Goal: Task Accomplishment & Management: Manage account settings

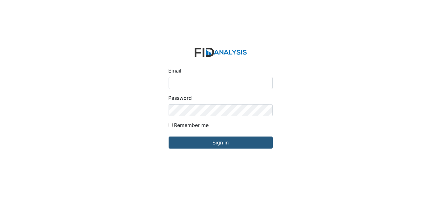
type input "[EMAIL_ADDRESS][DOMAIN_NAME]"
click at [206, 150] on form "Email [EMAIL_ADDRESS][DOMAIN_NAME] Password Remember me Sign in" at bounding box center [220, 102] width 114 height 119
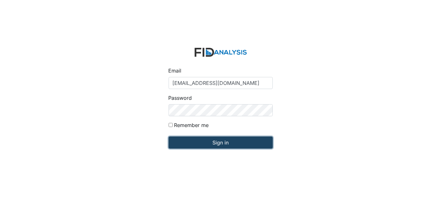
click at [214, 147] on input "Sign in" at bounding box center [220, 143] width 104 height 12
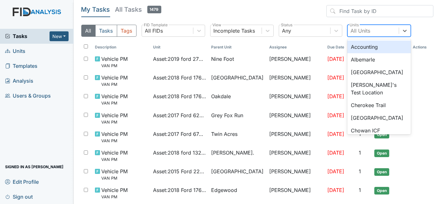
click at [362, 29] on div "All Units" at bounding box center [361, 31] width 20 height 8
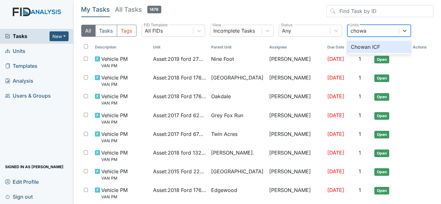
type input "chowan"
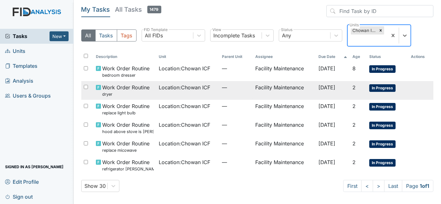
click at [236, 91] on td "—" at bounding box center [236, 90] width 34 height 19
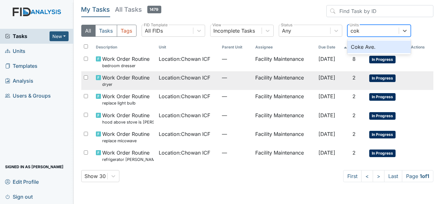
type input "coke"
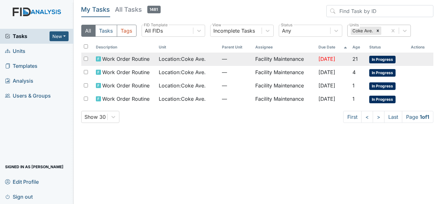
click at [219, 61] on td "—" at bounding box center [236, 59] width 34 height 13
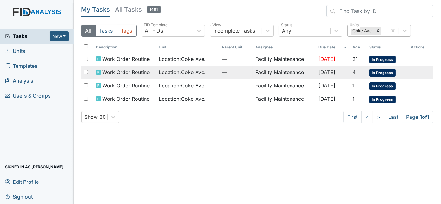
click at [179, 69] on span "Location : Coke Ave." at bounding box center [182, 73] width 47 height 8
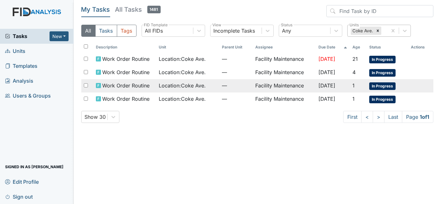
click at [195, 89] on td "Location : Coke Ave." at bounding box center [187, 85] width 63 height 13
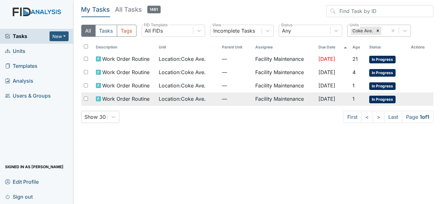
click at [207, 104] on td "Location : Coke Ave." at bounding box center [187, 99] width 63 height 13
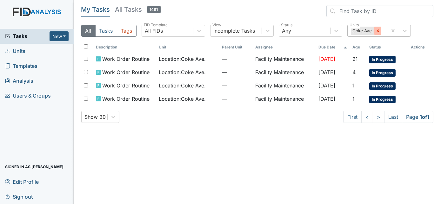
click at [376, 30] on icon at bounding box center [377, 31] width 4 height 4
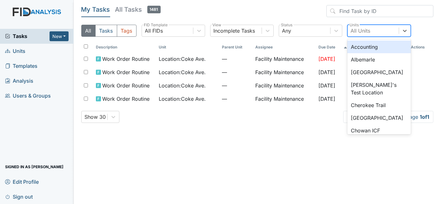
type input "a"
click at [372, 61] on div "Albemarle" at bounding box center [378, 59] width 63 height 13
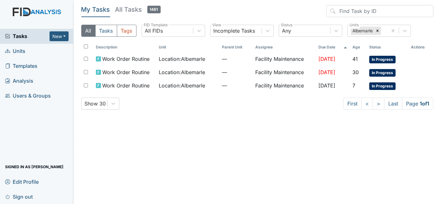
click at [269, 63] on td "Facility Maintenance" at bounding box center [284, 59] width 63 height 13
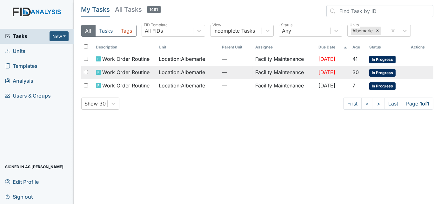
click at [318, 73] on span "Sep 30, 2025" at bounding box center [326, 72] width 17 height 6
click at [277, 87] on td "Facility Maintenance" at bounding box center [284, 85] width 63 height 13
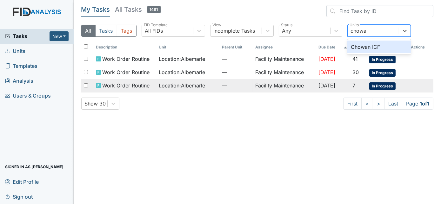
type input "chowan"
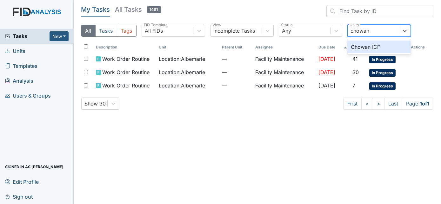
click at [391, 49] on div "Chowan ICF" at bounding box center [378, 47] width 63 height 13
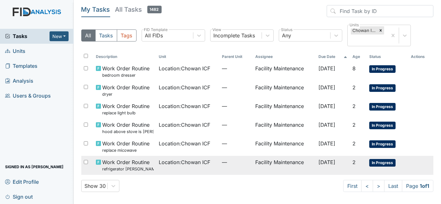
click at [182, 172] on td "Location : Chowan ICF" at bounding box center [187, 165] width 63 height 19
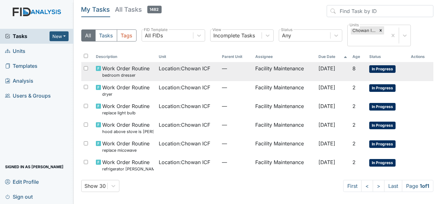
click at [192, 74] on td "Location : Chowan ICF" at bounding box center [187, 71] width 63 height 19
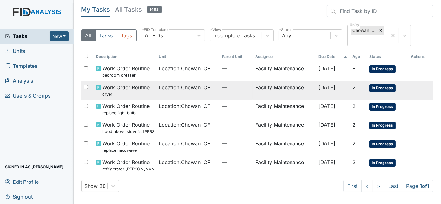
click at [163, 89] on span "Location : Chowan ICF" at bounding box center [184, 88] width 51 height 8
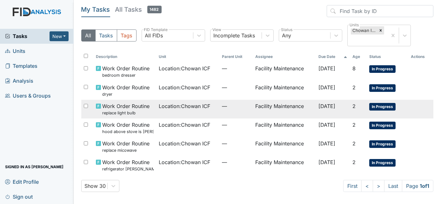
click at [153, 115] on td "Work Order Routine replace light bulb" at bounding box center [124, 109] width 63 height 19
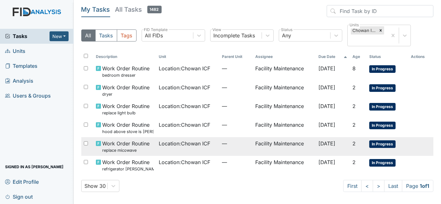
click at [171, 148] on td "Location : Chowan ICF" at bounding box center [187, 146] width 63 height 19
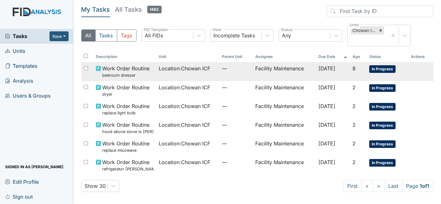
click at [174, 76] on td "Location : Chowan ICF" at bounding box center [187, 71] width 63 height 19
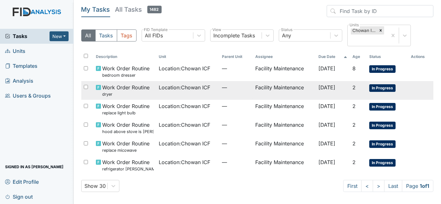
click at [175, 96] on td "Location : Chowan ICF" at bounding box center [187, 90] width 63 height 19
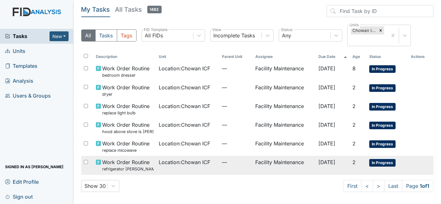
click at [189, 167] on td "Location : Chowan ICF" at bounding box center [187, 165] width 63 height 19
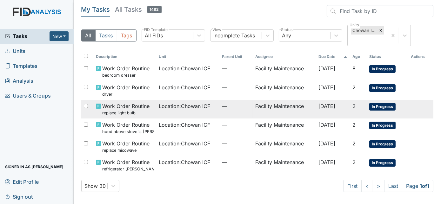
click at [211, 107] on td "Location : Chowan ICF" at bounding box center [187, 109] width 63 height 19
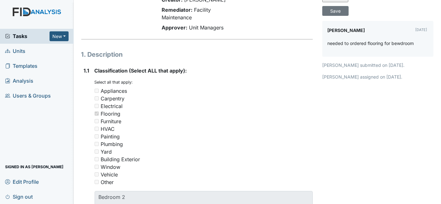
scroll to position [49, 0]
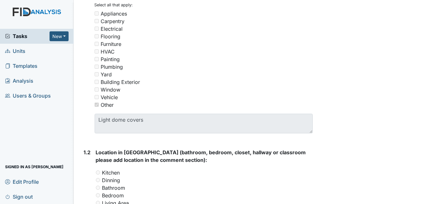
scroll to position [128, 0]
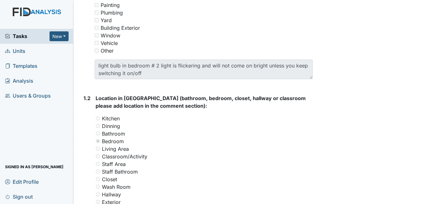
scroll to position [194, 0]
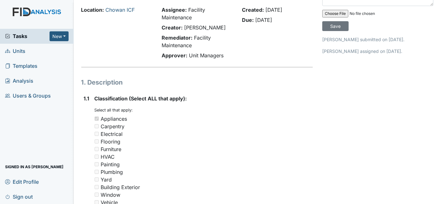
scroll to position [36, 0]
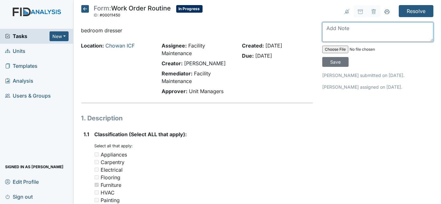
click at [346, 25] on textarea at bounding box center [377, 32] width 111 height 20
type textarea "will have to order tall dresser at least a 5 drawer"
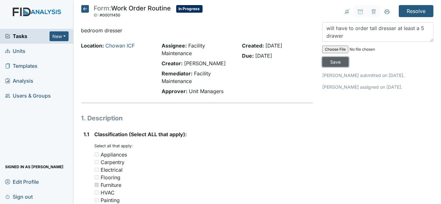
click at [348, 57] on input "Save" at bounding box center [335, 62] width 26 height 10
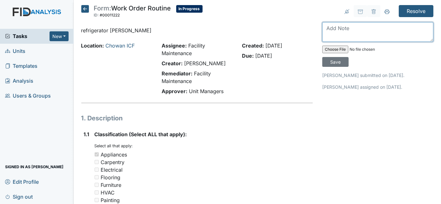
click at [357, 30] on textarea at bounding box center [377, 32] width 111 height 20
type textarea "refrigerator replacement on way"
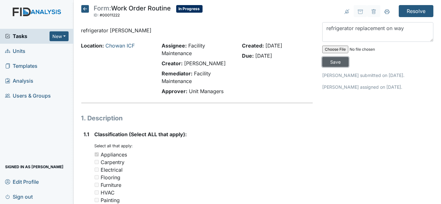
click at [348, 57] on input "Save" at bounding box center [335, 62] width 26 height 10
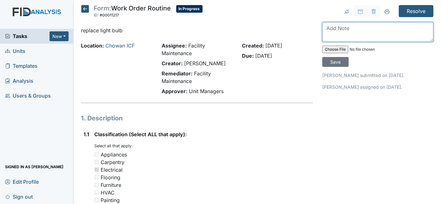
click at [357, 30] on textarea at bounding box center [377, 32] width 111 height 20
type textarea "replaced"
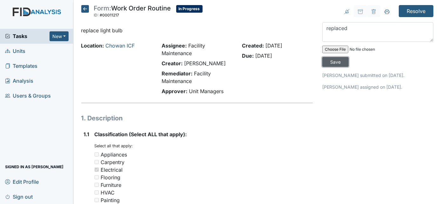
click at [348, 57] on input "Save" at bounding box center [335, 62] width 26 height 10
click at [404, 9] on input "Resolve" at bounding box center [415, 11] width 35 height 12
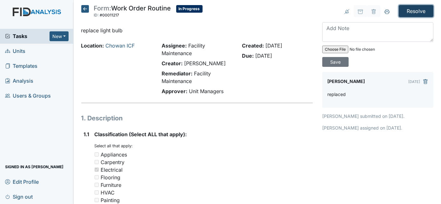
click at [412, 10] on input "Resolve" at bounding box center [415, 11] width 35 height 12
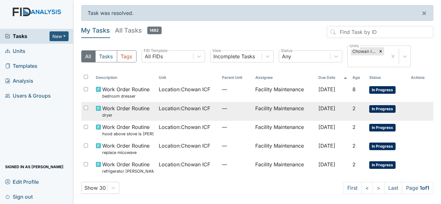
click at [211, 111] on div "Location : Chowan ICF" at bounding box center [188, 109] width 58 height 8
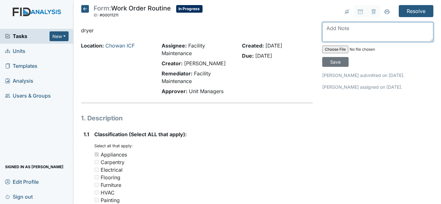
click at [336, 33] on textarea at bounding box center [377, 32] width 111 height 20
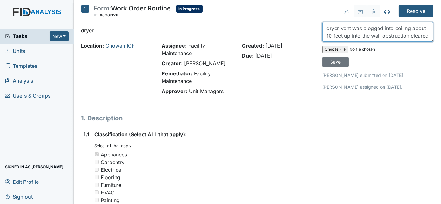
scroll to position [5, 0]
type textarea "dryer vent was clogged into ceiling about 10 feet up into the wall obstruction …"
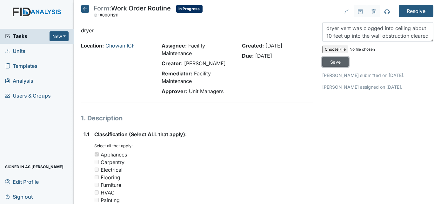
click at [348, 57] on input "Save" at bounding box center [335, 62] width 26 height 10
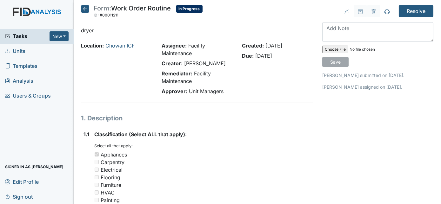
scroll to position [0, 0]
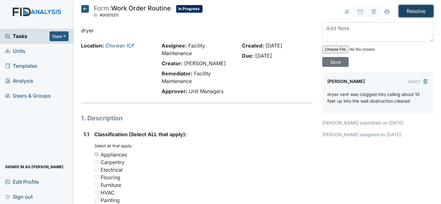
click at [414, 10] on input "Resolve" at bounding box center [415, 11] width 35 height 12
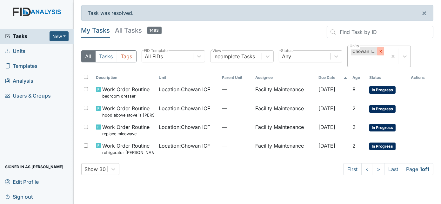
click at [380, 51] on icon at bounding box center [380, 51] width 2 height 2
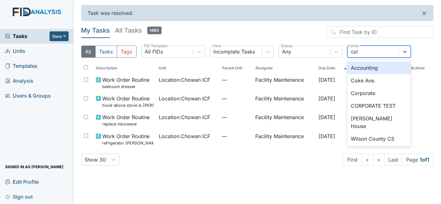
type input "coke"
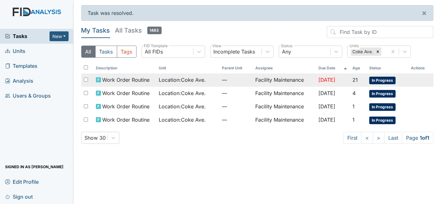
click at [301, 82] on td "Facility Maintenance" at bounding box center [284, 80] width 63 height 13
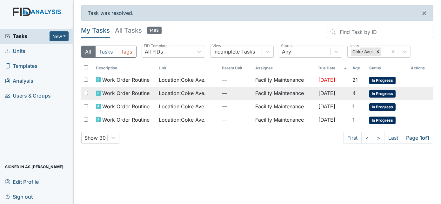
click at [208, 94] on div "Location : Coke Ave." at bounding box center [188, 93] width 58 height 8
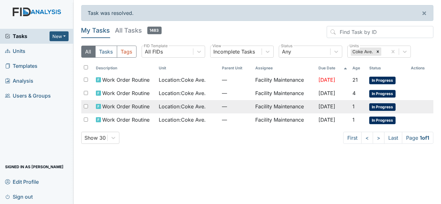
click at [237, 107] on span "—" at bounding box center [236, 107] width 29 height 8
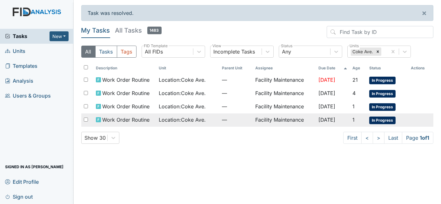
click at [202, 114] on td "Location : Coke Ave." at bounding box center [187, 120] width 63 height 13
click at [227, 121] on span "—" at bounding box center [236, 120] width 29 height 8
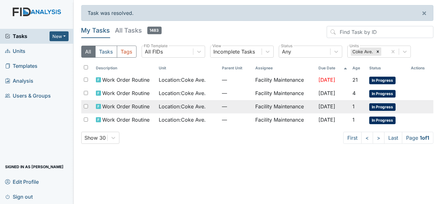
click at [254, 103] on td "Facility Maintenance" at bounding box center [284, 106] width 63 height 13
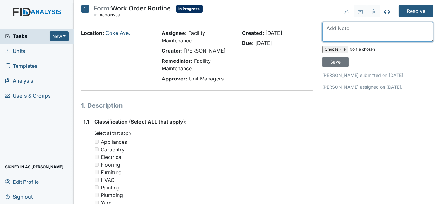
click at [372, 34] on textarea at bounding box center [377, 32] width 111 height 20
type textarea "painted"
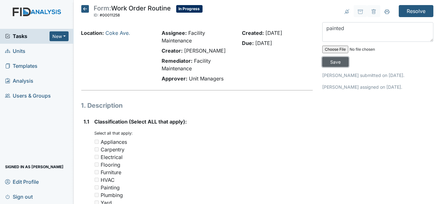
click at [348, 57] on input "Save" at bounding box center [335, 62] width 26 height 10
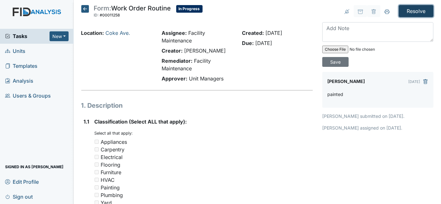
click at [407, 10] on input "Resolve" at bounding box center [415, 11] width 35 height 12
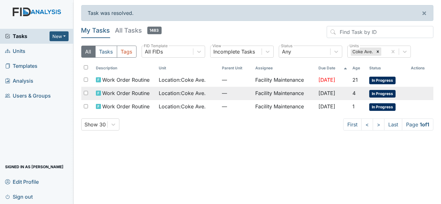
click at [272, 96] on td "Facility Maintenance" at bounding box center [284, 93] width 63 height 13
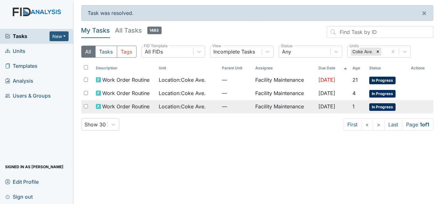
click at [225, 107] on span "—" at bounding box center [236, 107] width 29 height 8
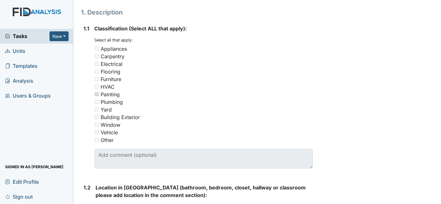
scroll to position [15, 0]
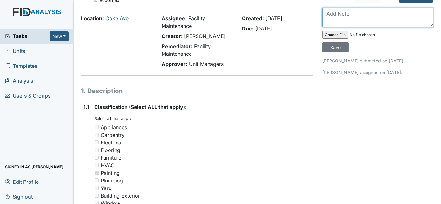
click at [336, 10] on textarea at bounding box center [377, 18] width 111 height 20
type textarea "repaired will be back to sand and paint"
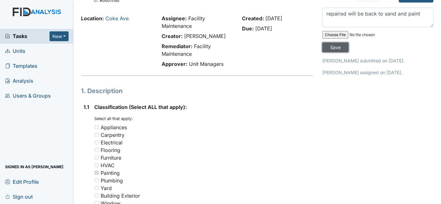
click at [348, 43] on input "Save" at bounding box center [335, 48] width 26 height 10
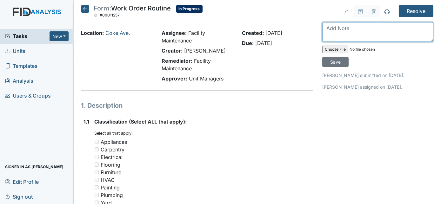
click at [354, 25] on textarea at bounding box center [377, 32] width 111 height 20
type textarea "replaced"
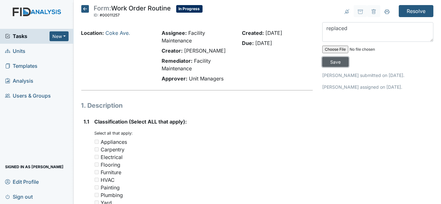
click at [348, 57] on input "Save" at bounding box center [335, 62] width 26 height 10
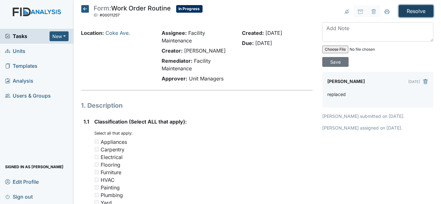
click at [411, 14] on input "Resolve" at bounding box center [415, 11] width 35 height 12
click at [406, 11] on input "Resolve" at bounding box center [415, 11] width 35 height 12
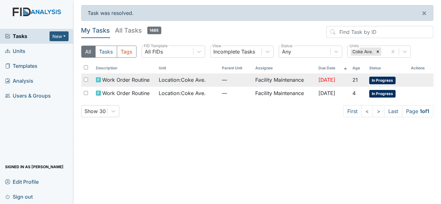
click at [271, 85] on td "Facility Maintenance" at bounding box center [284, 80] width 63 height 13
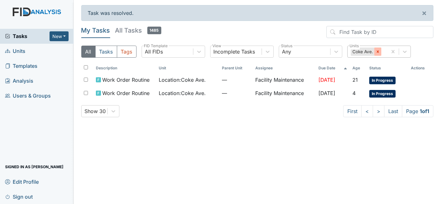
click at [378, 51] on icon at bounding box center [377, 51] width 4 height 4
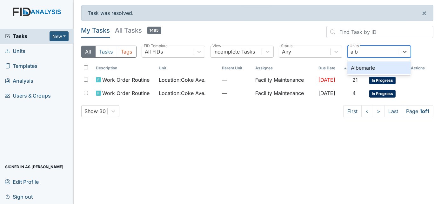
type input "albe"
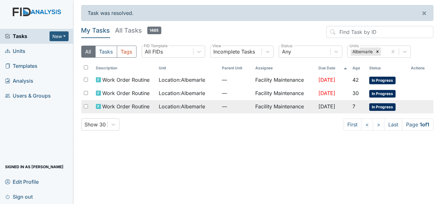
click at [296, 109] on td "Facility Maintenance" at bounding box center [284, 106] width 63 height 13
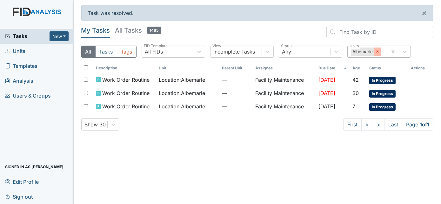
click at [376, 48] on div at bounding box center [377, 52] width 7 height 8
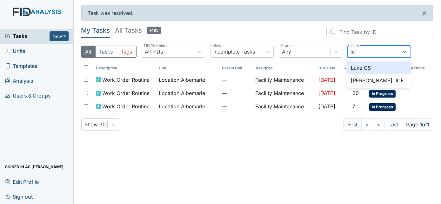
type input "luk"
click at [384, 80] on div "Luke St. ICF" at bounding box center [378, 80] width 63 height 13
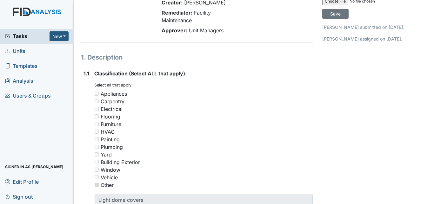
scroll to position [14, 0]
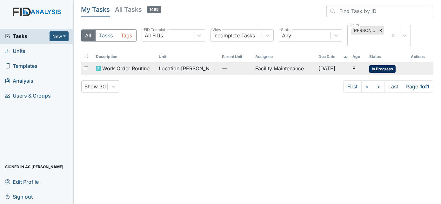
click at [222, 69] on span "—" at bounding box center [236, 69] width 29 height 8
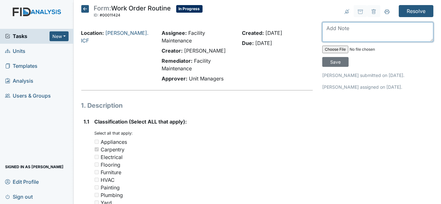
click at [345, 31] on textarea at bounding box center [377, 32] width 111 height 20
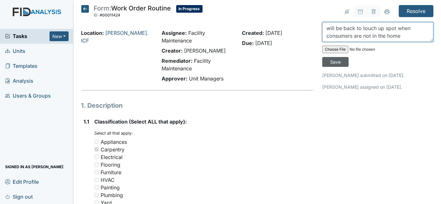
type textarea "will be back to touch up spot when consumers are not in the home"
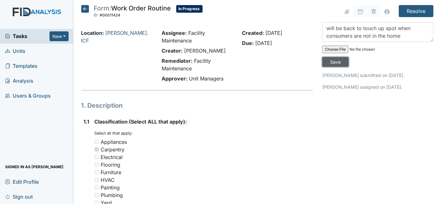
click at [348, 57] on input "Save" at bounding box center [335, 62] width 26 height 10
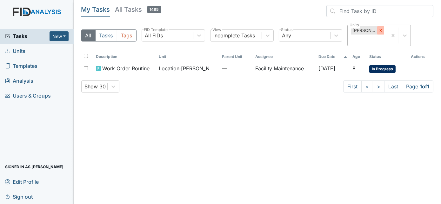
click at [379, 32] on icon at bounding box center [380, 30] width 4 height 4
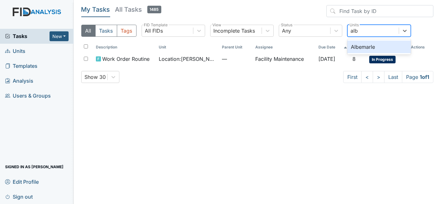
type input "albe"
click at [385, 48] on div "Albemarle" at bounding box center [378, 47] width 63 height 13
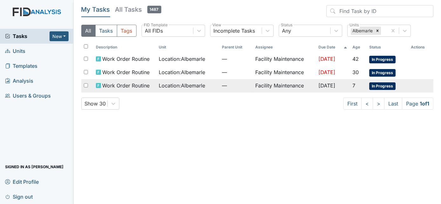
click at [298, 84] on td "Facility Maintenance" at bounding box center [284, 85] width 63 height 13
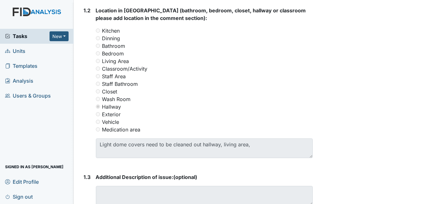
scroll to position [278, 0]
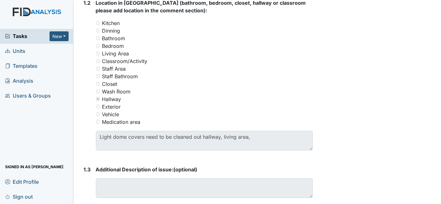
click at [378, 117] on div "Resolve Archive Task × Are you sure you want to archive this task? It will appe…" at bounding box center [377, 61] width 121 height 668
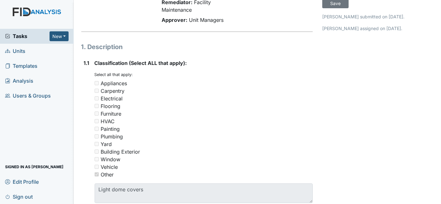
scroll to position [0, 0]
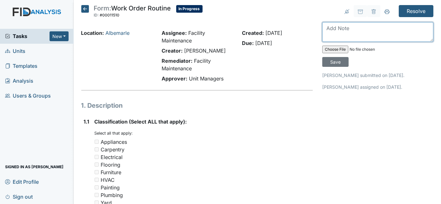
click at [345, 32] on textarea at bounding box center [377, 32] width 111 height 20
type textarea "washed out"
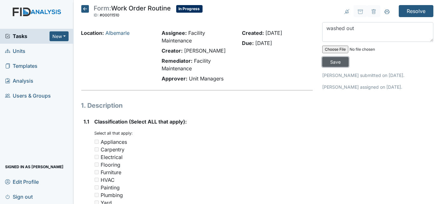
click at [348, 57] on input "Save" at bounding box center [335, 62] width 26 height 10
click at [412, 11] on input "Resolve" at bounding box center [415, 11] width 35 height 12
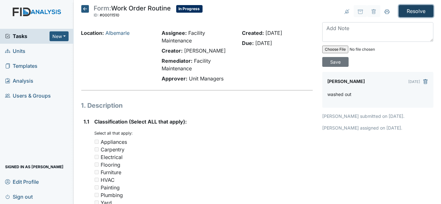
click at [412, 13] on input "Resolve" at bounding box center [415, 11] width 35 height 12
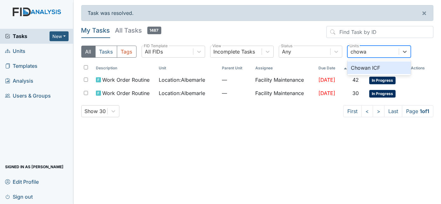
type input "chowan"
click at [385, 64] on div "Chowan ICF" at bounding box center [378, 68] width 63 height 13
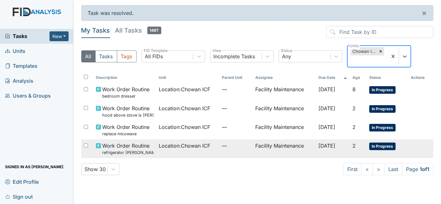
click at [295, 146] on td "Facility Maintenance" at bounding box center [284, 149] width 63 height 19
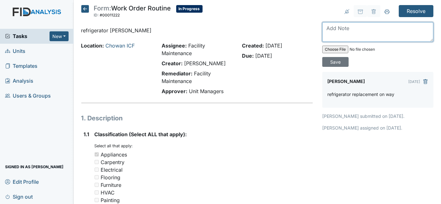
click at [370, 30] on textarea at bounding box center [377, 32] width 111 height 20
type textarea "refrigerator replaced"
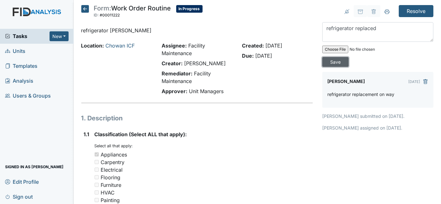
click at [348, 57] on input "Save" at bounding box center [335, 62] width 26 height 10
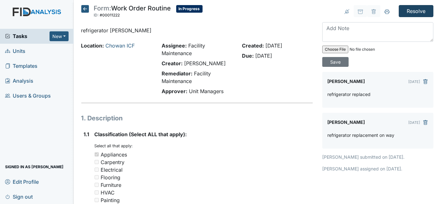
click at [413, 13] on input "Resolve" at bounding box center [415, 11] width 35 height 12
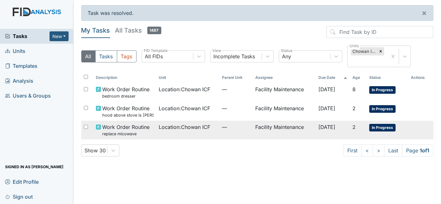
click at [241, 131] on td "—" at bounding box center [236, 130] width 34 height 19
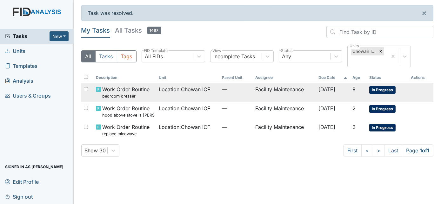
click at [224, 97] on td "—" at bounding box center [236, 92] width 34 height 19
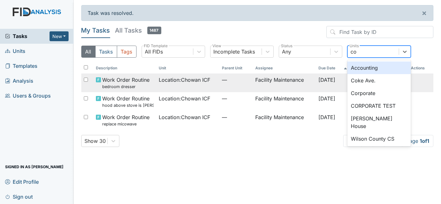
type input "cok"
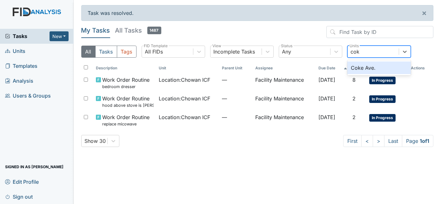
click at [376, 63] on div "Coke Ave." at bounding box center [378, 68] width 63 height 13
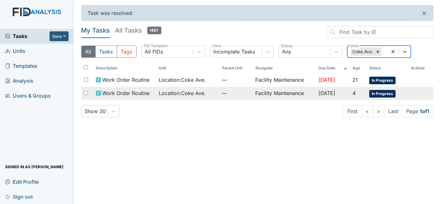
click at [302, 93] on td "Facility Maintenance" at bounding box center [284, 93] width 63 height 13
click at [292, 80] on td "Facility Maintenance" at bounding box center [284, 80] width 63 height 13
